Goal: Task Accomplishment & Management: Manage account settings

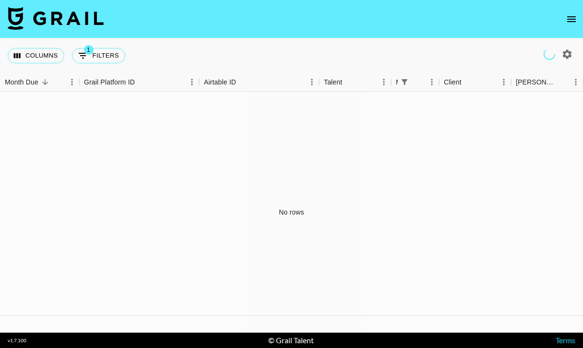
click at [572, 17] on icon "open drawer" at bounding box center [572, 19] width 12 height 12
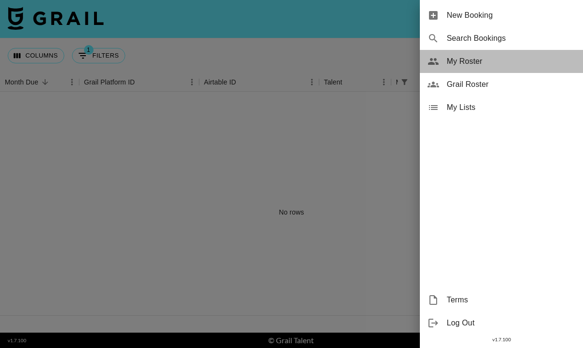
click at [450, 60] on span "My Roster" at bounding box center [511, 62] width 129 height 12
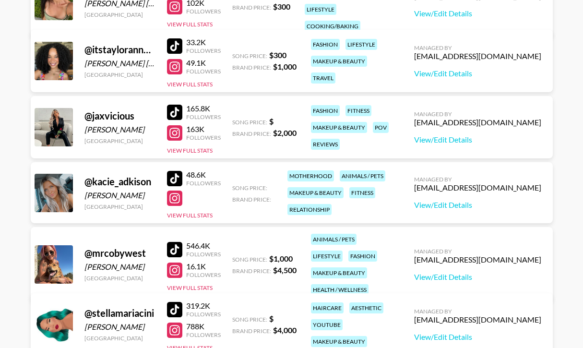
scroll to position [255, 0]
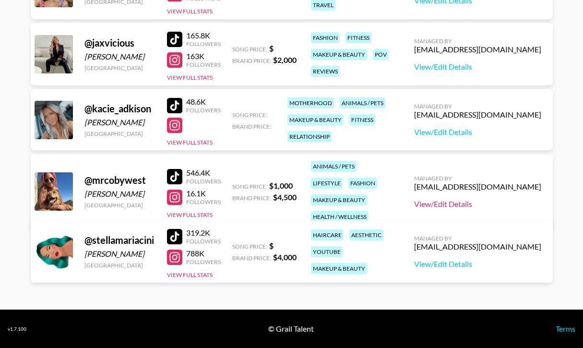
click at [466, 199] on link "View/Edit Details" at bounding box center [477, 204] width 127 height 10
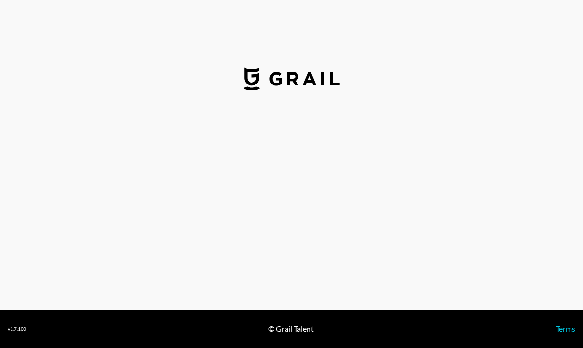
select select "USD"
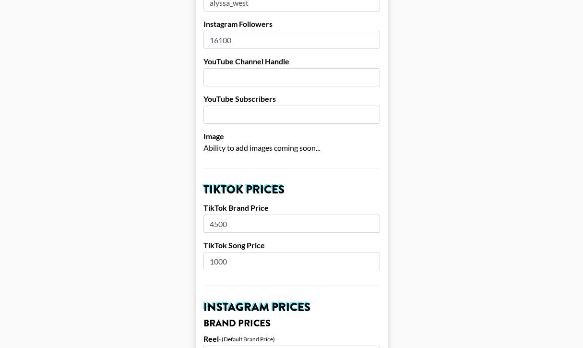
scroll to position [255, 0]
